Goal: Navigation & Orientation: Find specific page/section

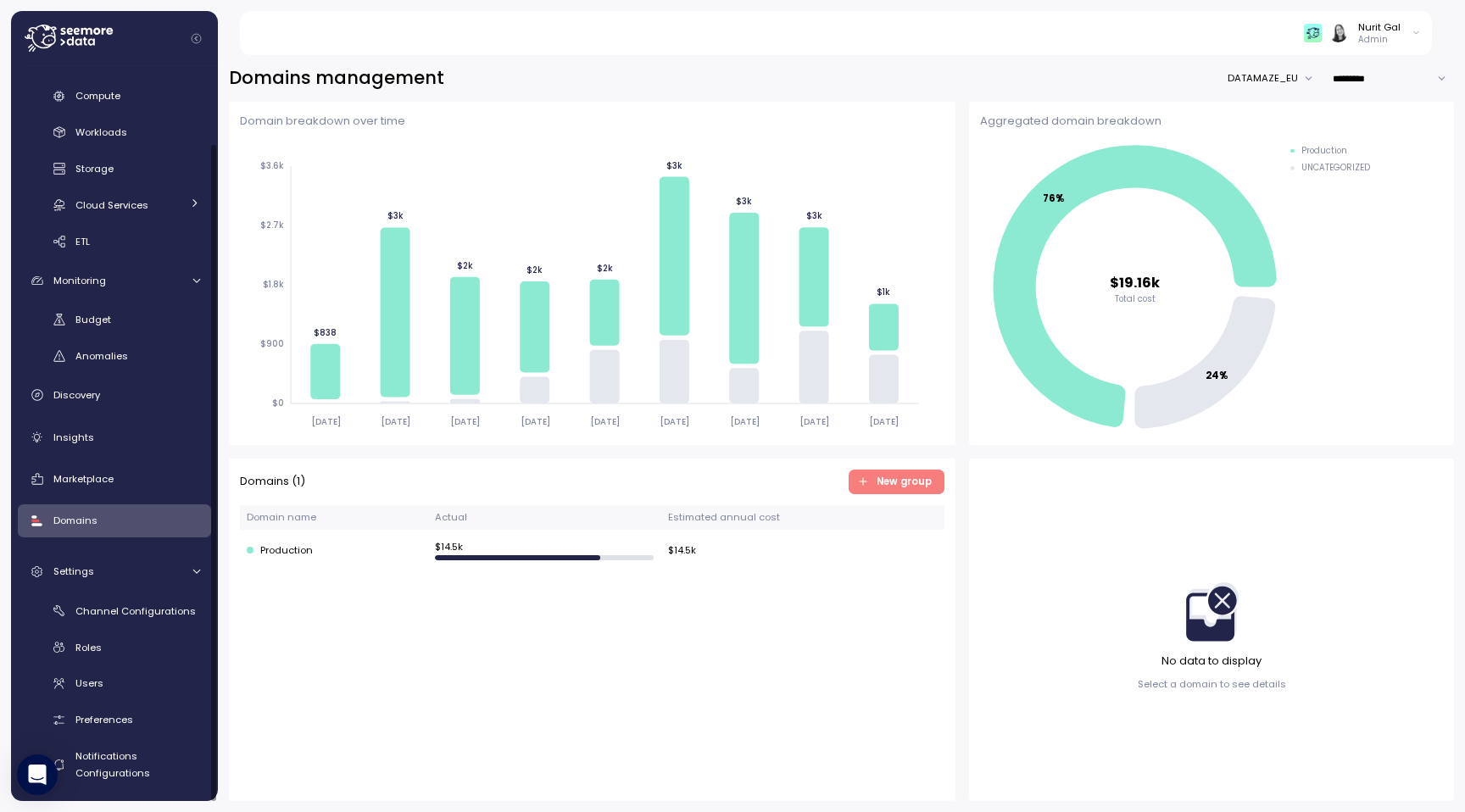
scroll to position [80, 0]
click at [90, 689] on div "Users" at bounding box center [138, 680] width 124 height 17
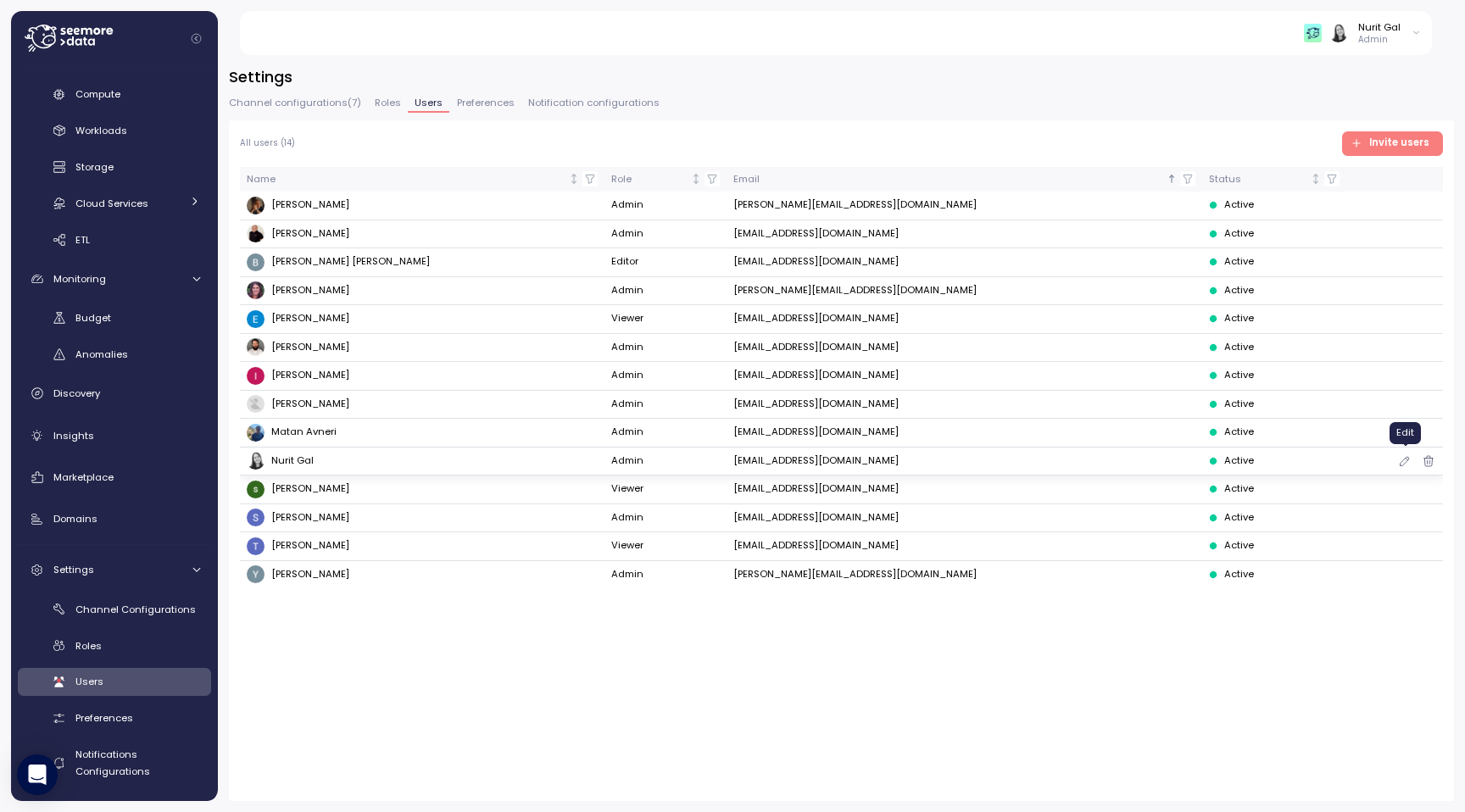
click at [1405, 456] on icon "button" at bounding box center [1405, 460] width 14 height 20
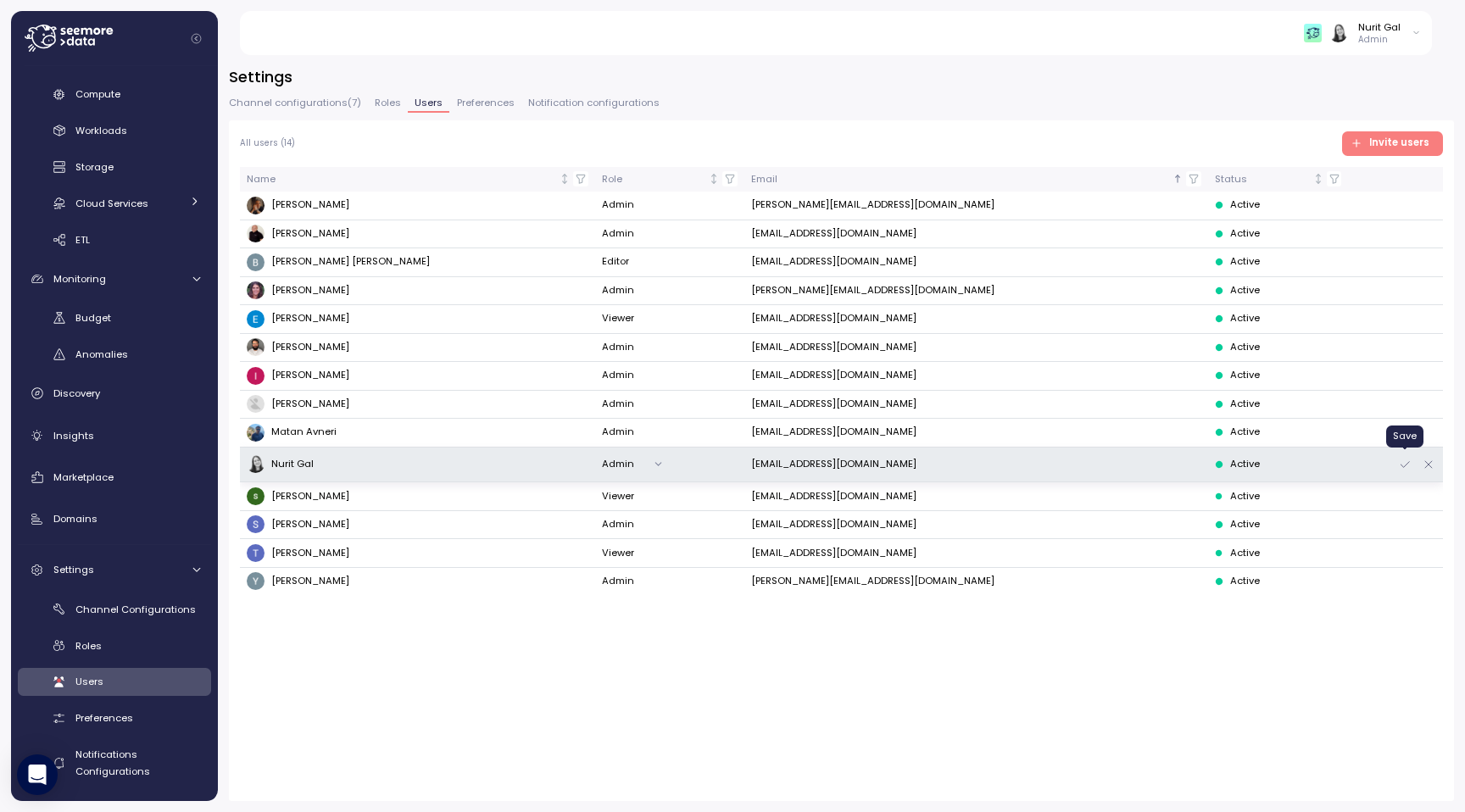
click at [1409, 465] on icon "button" at bounding box center [1405, 464] width 14 height 20
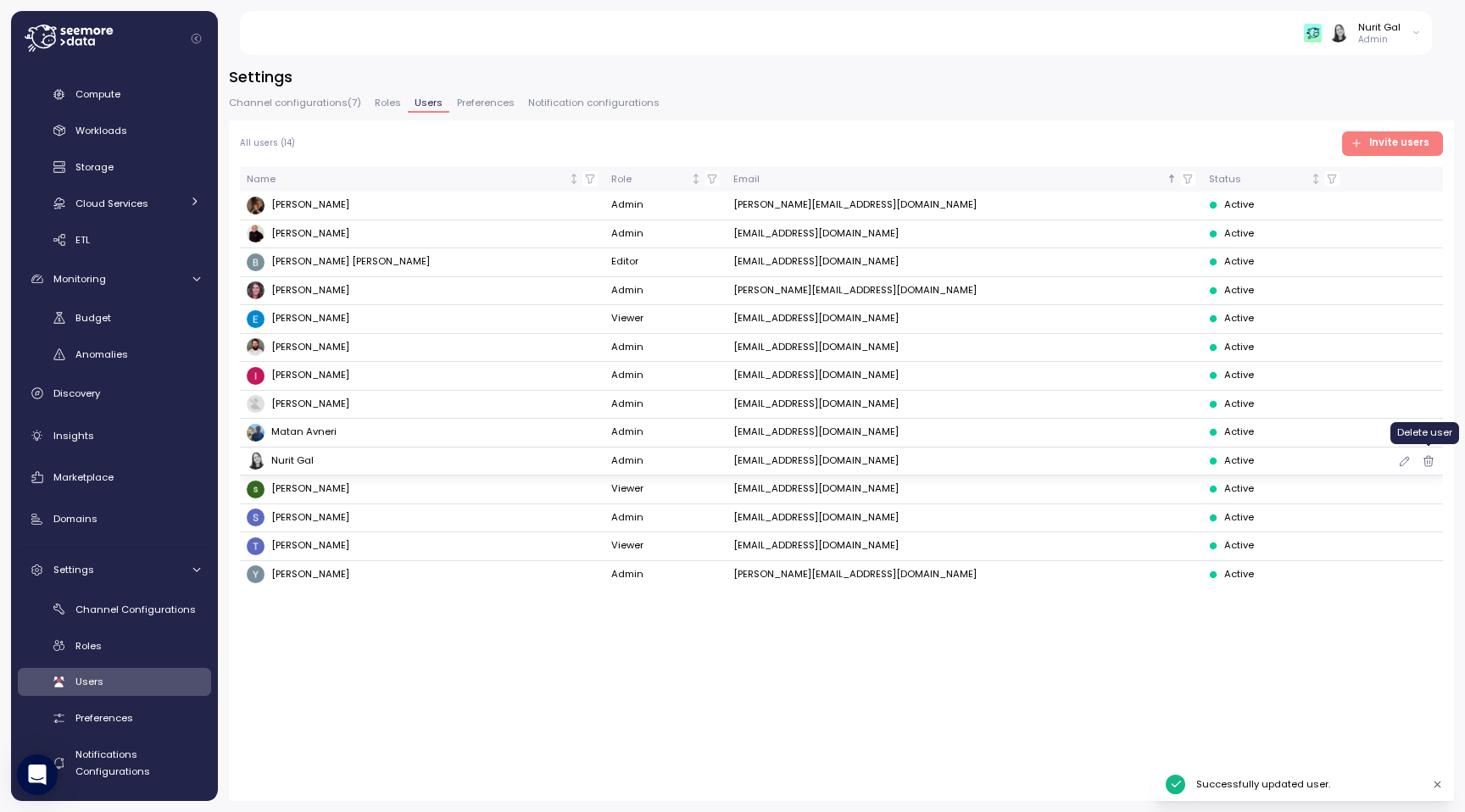
click at [1428, 460] on icon "button" at bounding box center [1428, 462] width 0 height 4
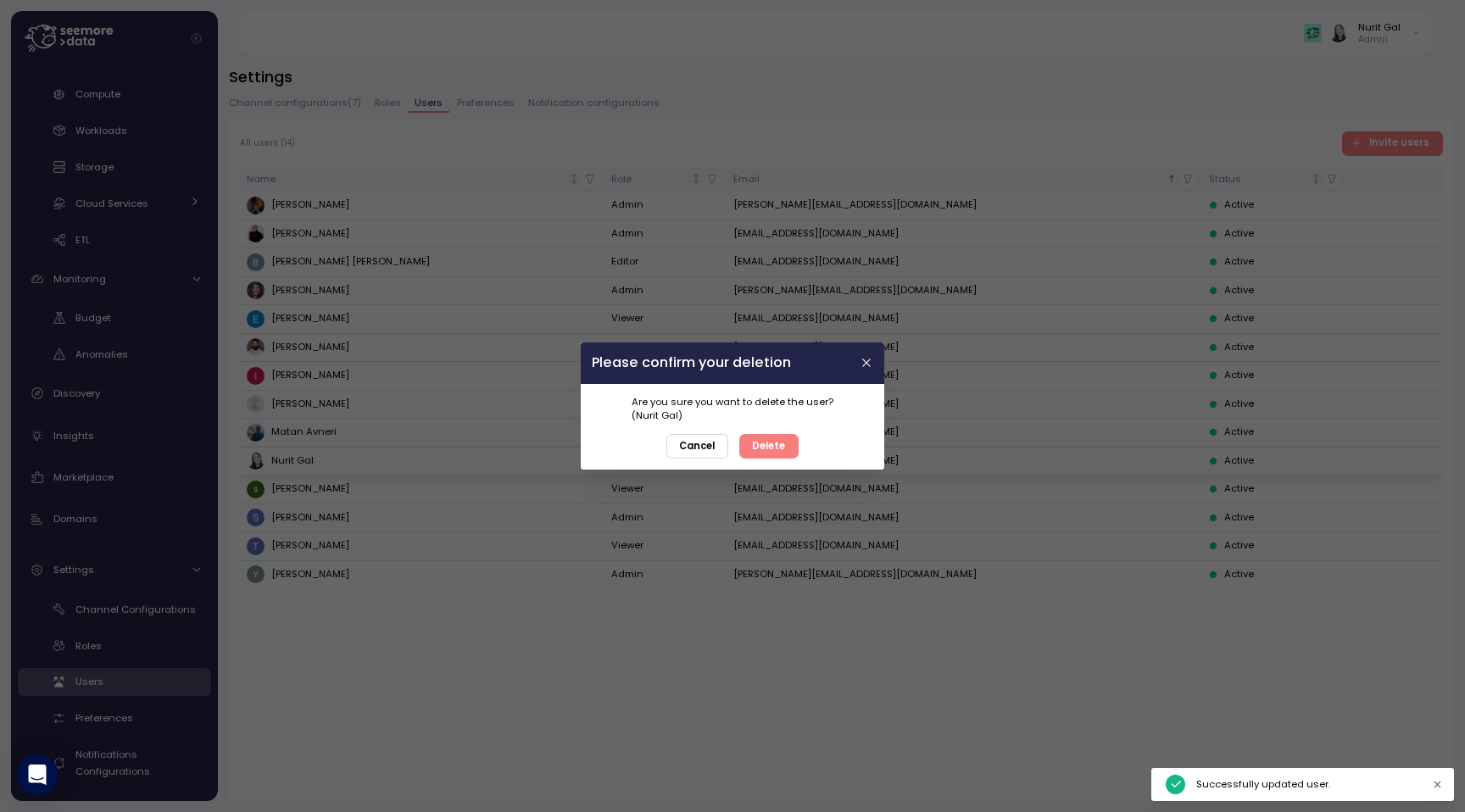
click at [693, 454] on span "Cancel" at bounding box center [696, 446] width 36 height 23
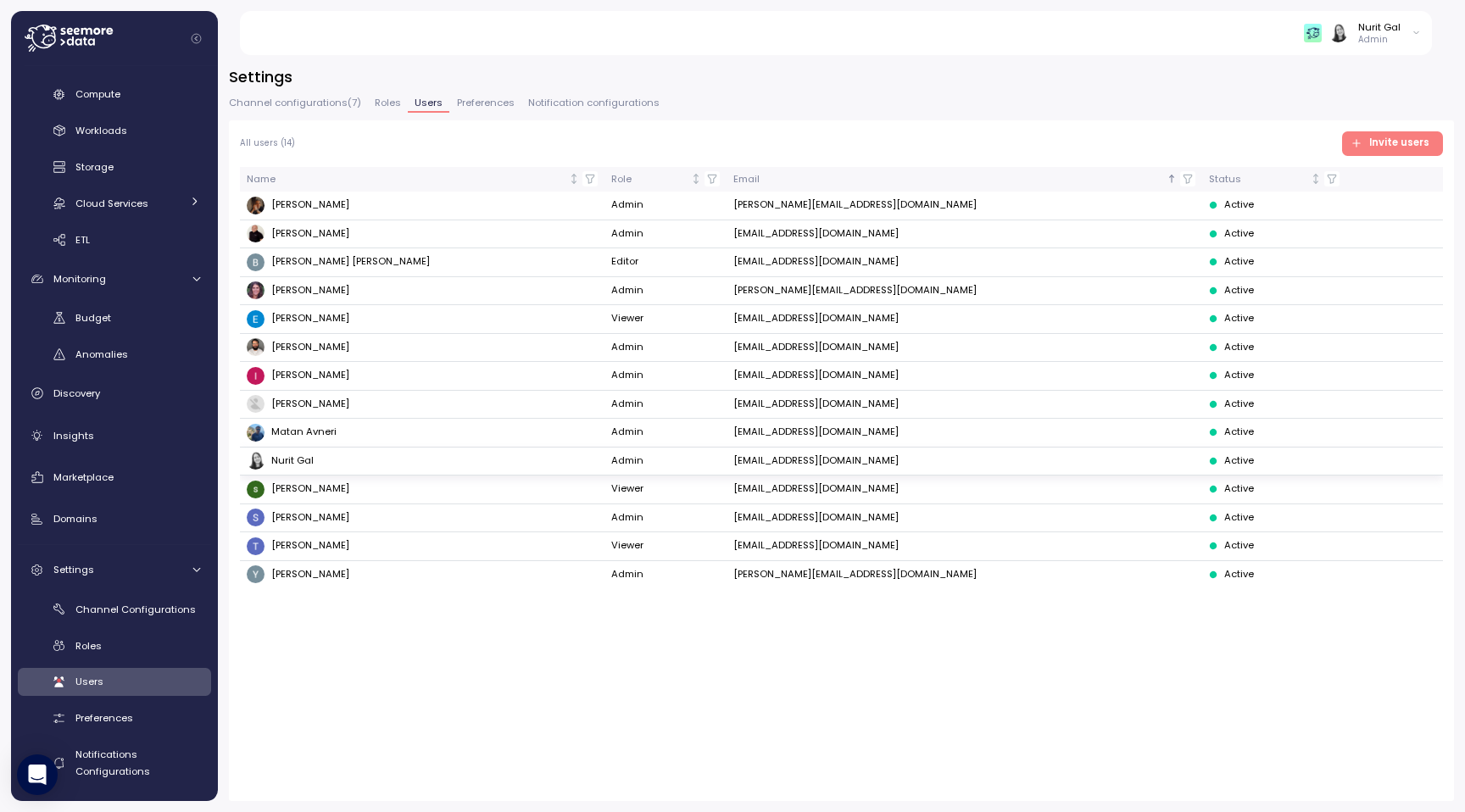
click at [685, 626] on div "All users ( 14 ) Invite users Name Role Email Status [PERSON_NAME] Admin [PERSO…" at bounding box center [841, 460] width 1225 height 680
click at [1376, 24] on div "Nurit Gal" at bounding box center [1379, 26] width 42 height 14
click at [1191, 71] on h3 "Settings" at bounding box center [841, 76] width 1225 height 21
click at [110, 522] on div "Domains" at bounding box center [126, 518] width 146 height 17
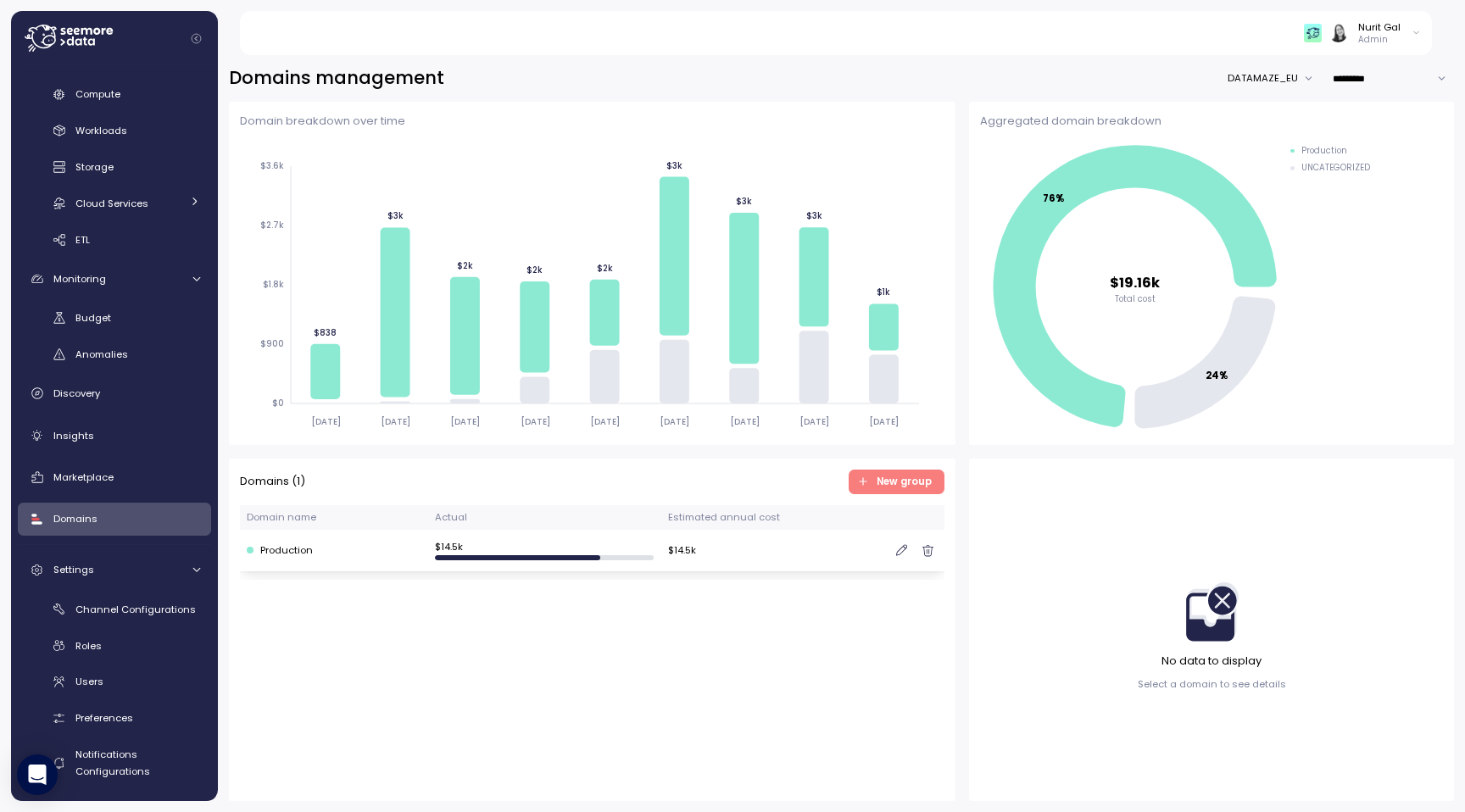
click at [410, 558] on td "Production" at bounding box center [334, 550] width 188 height 41
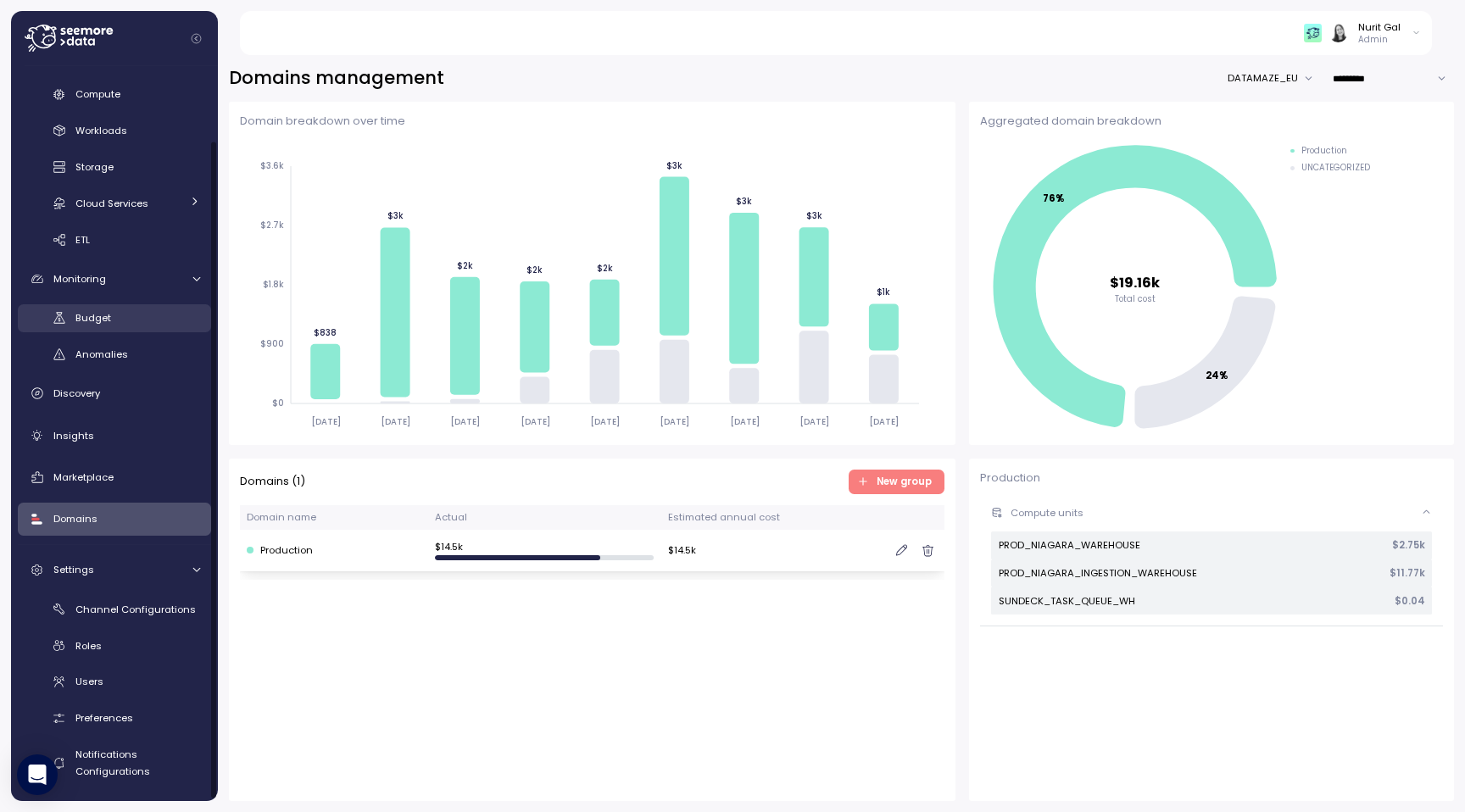
click at [89, 324] on span "Budget" at bounding box center [93, 317] width 36 height 14
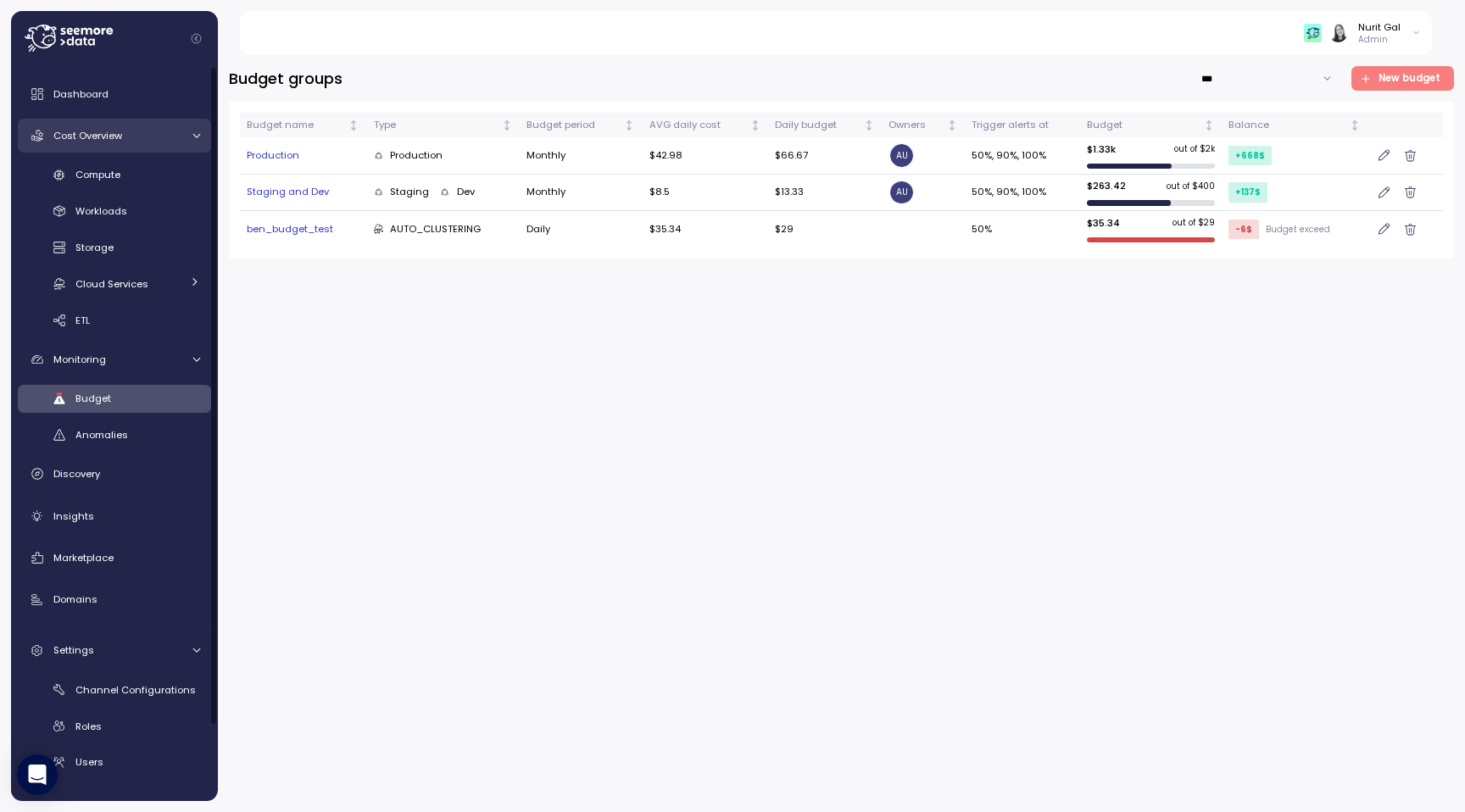
click at [111, 146] on link "Cost Overview" at bounding box center [113, 135] width 193 height 34
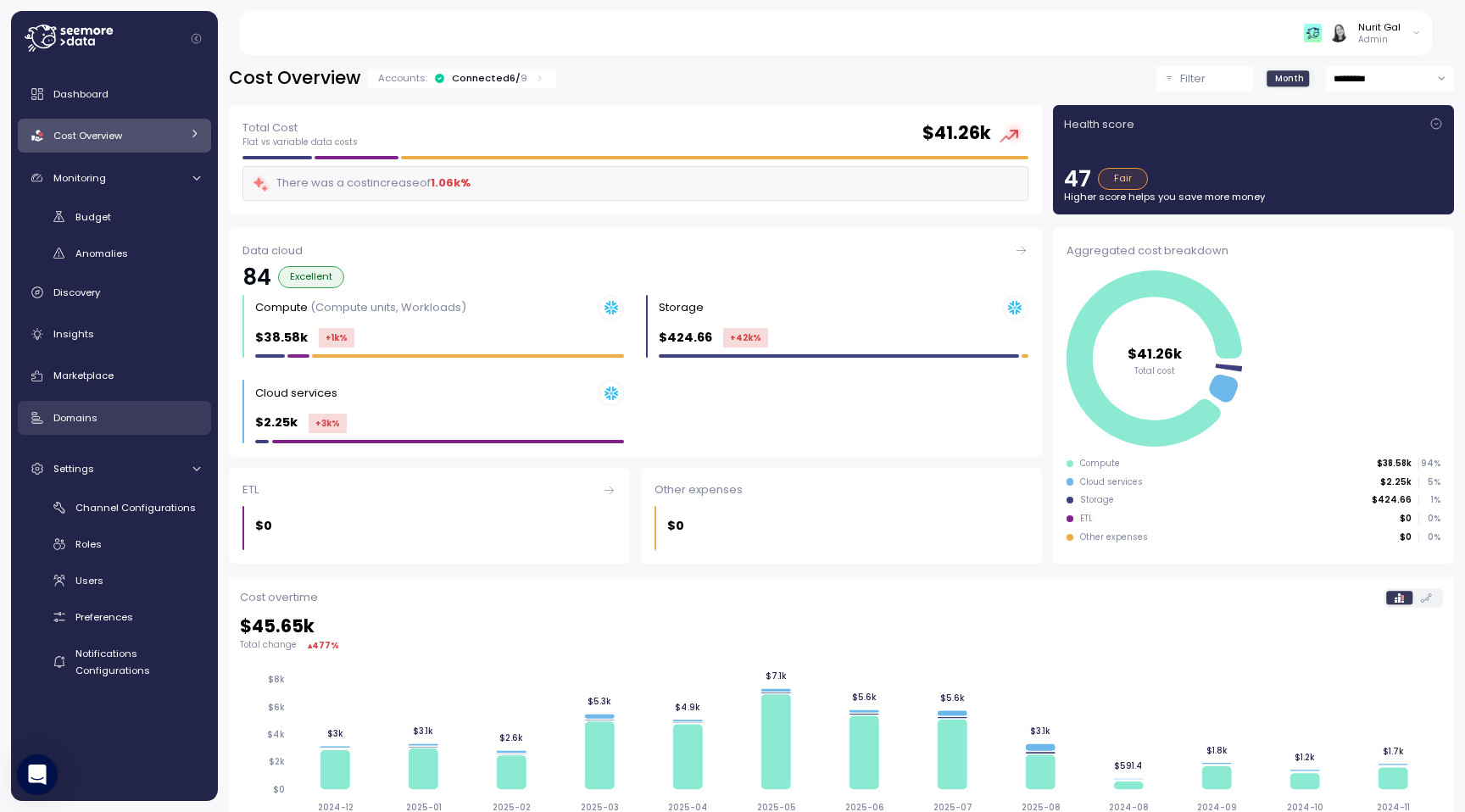
click at [88, 428] on link "Domains" at bounding box center [113, 417] width 193 height 34
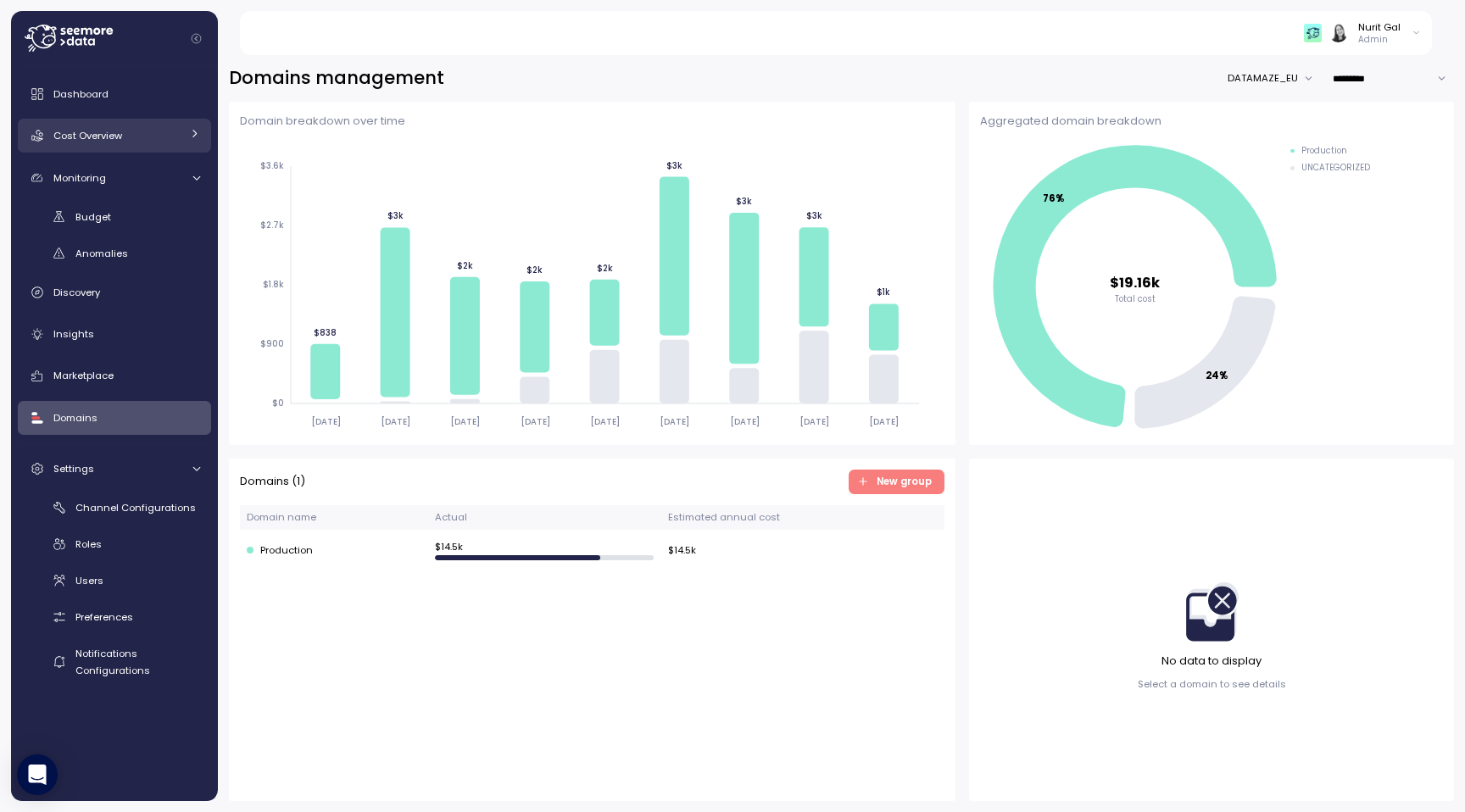
click at [127, 137] on div "Cost Overview" at bounding box center [116, 135] width 127 height 17
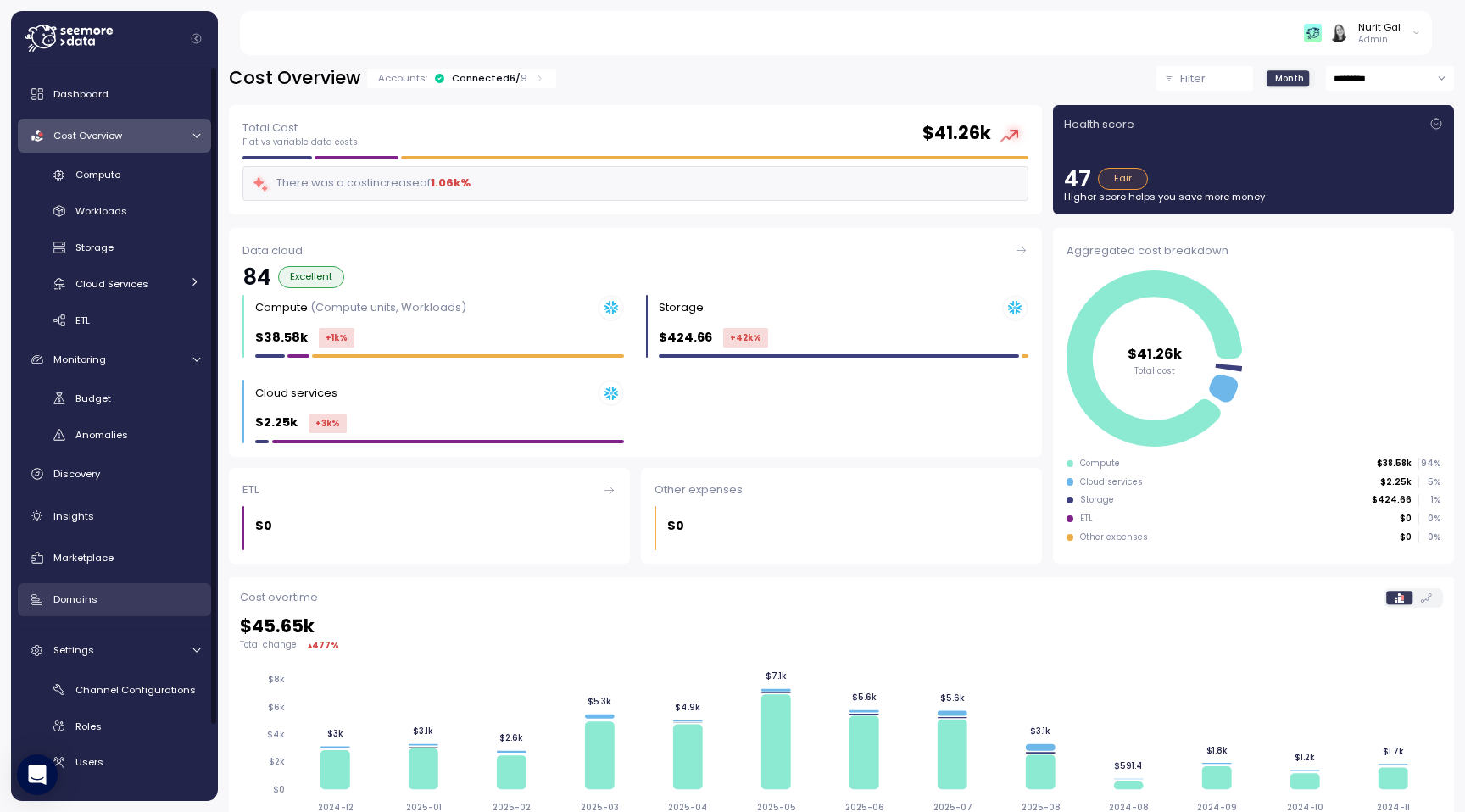
click at [116, 604] on div "Domains" at bounding box center [126, 599] width 146 height 17
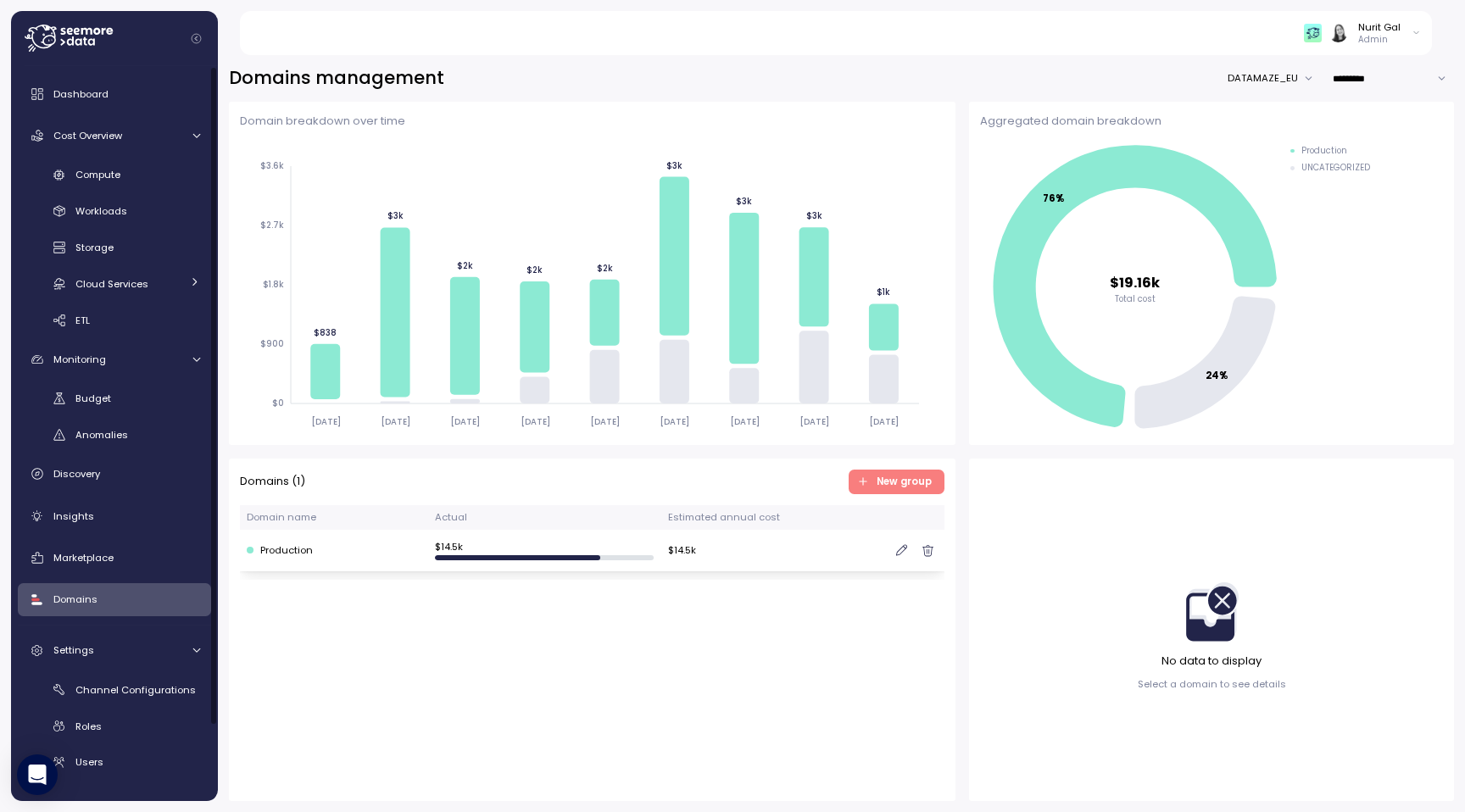
click at [343, 563] on td "Production" at bounding box center [334, 550] width 188 height 41
